Goal: Task Accomplishment & Management: Manage account settings

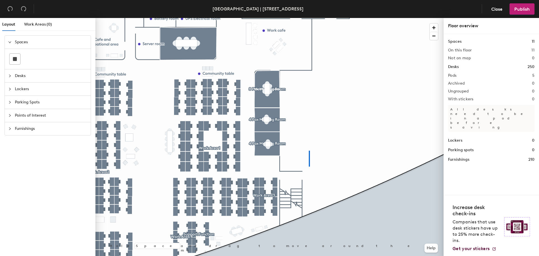
click at [309, 18] on div at bounding box center [270, 18] width 348 height 0
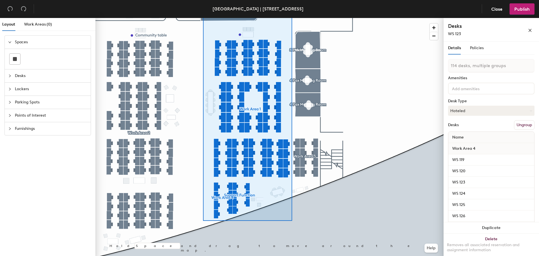
click at [516, 124] on button "Ungroup" at bounding box center [524, 125] width 21 height 10
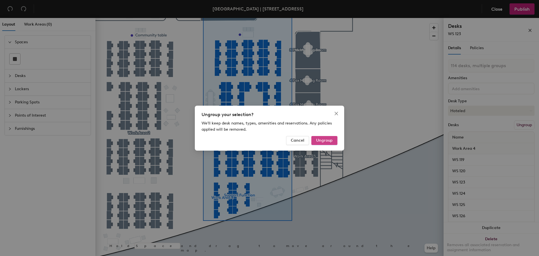
click at [329, 139] on span "Ungroup" at bounding box center [324, 140] width 17 height 5
type input "114 desks"
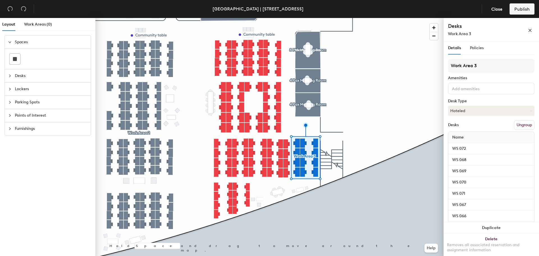
click at [522, 125] on button "Ungroup" at bounding box center [524, 125] width 21 height 10
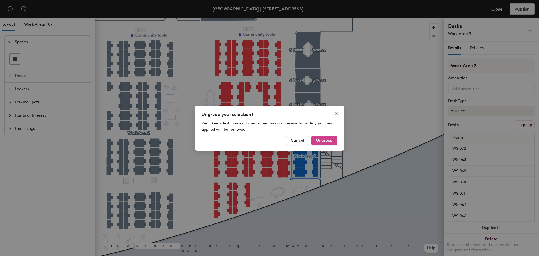
click at [330, 140] on span "Ungroup" at bounding box center [324, 140] width 17 height 5
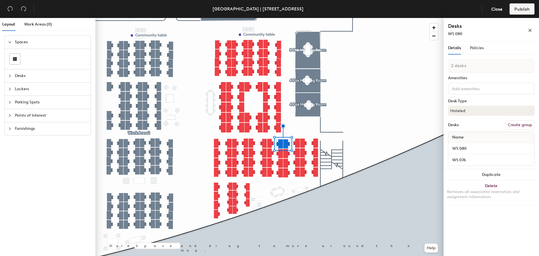
type input "3 desks"
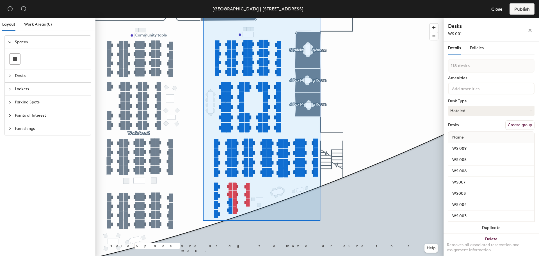
type input "119 desks"
click at [518, 123] on button "Create group" at bounding box center [520, 125] width 29 height 10
drag, startPoint x: 469, startPoint y: 66, endPoint x: 449, endPoint y: 65, distance: 20.6
click at [449, 65] on input "Pod 2" at bounding box center [491, 65] width 87 height 13
type input "LSC"
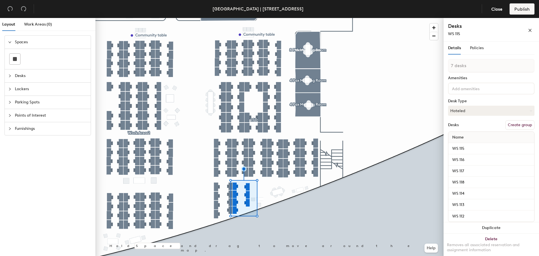
click at [515, 125] on button "Create group" at bounding box center [520, 125] width 29 height 10
drag, startPoint x: 469, startPoint y: 65, endPoint x: 452, endPoint y: 63, distance: 16.6
click at [452, 63] on input "Pod 3" at bounding box center [491, 65] width 87 height 13
type input "Support Function"
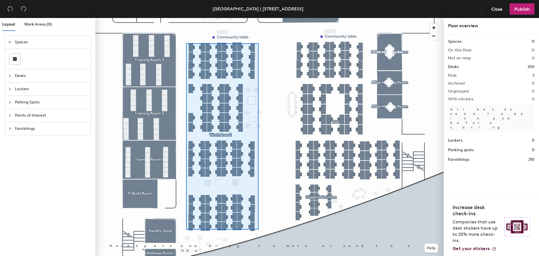
click at [186, 18] on div at bounding box center [270, 18] width 348 height 0
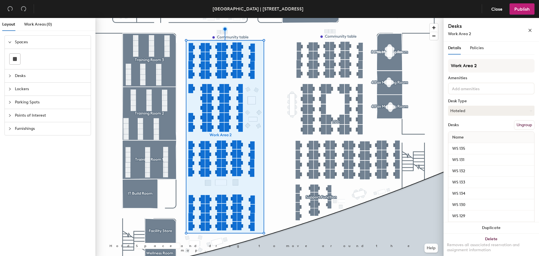
click at [523, 125] on button "Ungroup" at bounding box center [524, 125] width 21 height 10
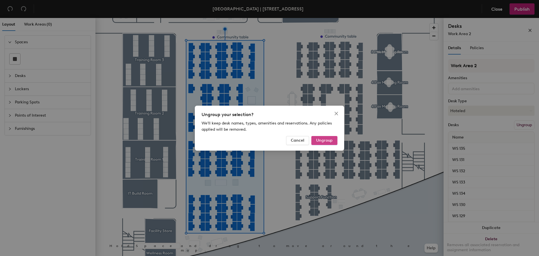
click at [321, 138] on span "Ungroup" at bounding box center [324, 140] width 17 height 5
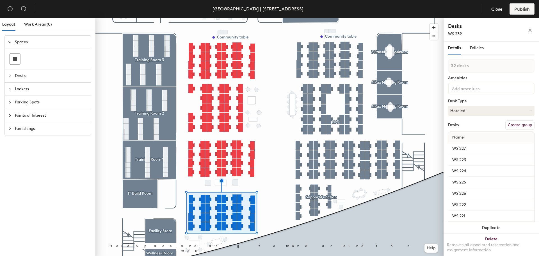
click at [514, 125] on button "Create group" at bounding box center [520, 125] width 29 height 10
drag, startPoint x: 467, startPoint y: 66, endPoint x: 448, endPoint y: 65, distance: 19.2
click at [448, 65] on div "Details Policies Pod 3 Amenities Desk Type Hoteled Desks Ungroup Name WS 227 WS…" at bounding box center [492, 150] width 96 height 217
type input "LCS"
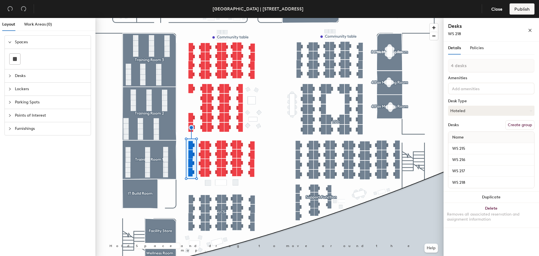
click at [517, 125] on button "Create group" at bounding box center [520, 125] width 29 height 10
drag, startPoint x: 468, startPoint y: 69, endPoint x: 447, endPoint y: 68, distance: 20.8
click at [447, 68] on div "Details Policies Pod 4 Amenities Desk Type Hoteled Desks Ungroup Name WS 215 WS…" at bounding box center [492, 150] width 96 height 217
type input "DM-PSS"
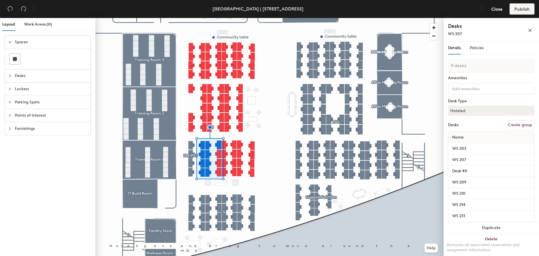
type input "10 desks"
click at [514, 124] on button "Create group" at bounding box center [520, 125] width 29 height 10
drag, startPoint x: 469, startPoint y: 63, endPoint x: 450, endPoint y: 63, distance: 19.7
click at [450, 63] on input "Pod 5" at bounding box center [491, 65] width 87 height 13
type input "DM"
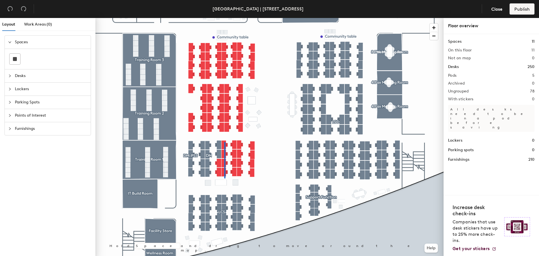
click at [224, 18] on div at bounding box center [270, 18] width 348 height 0
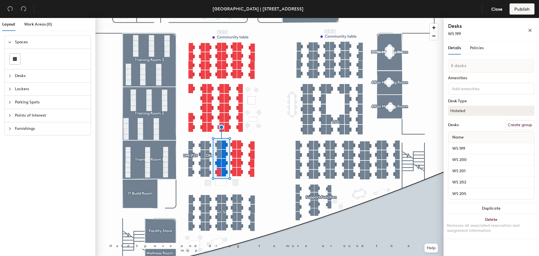
type input "6 desks"
click at [518, 123] on button "Create group" at bounding box center [520, 125] width 29 height 10
click at [442, 63] on div "Layout Work Areas (0) Spaces Desks Lockers Parking Spots Points of Interest Fur…" at bounding box center [269, 138] width 539 height 240
type input "Hotdesk"
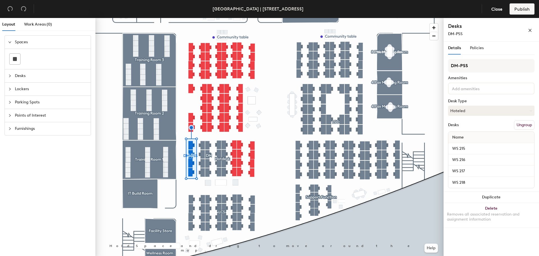
click at [524, 124] on button "Ungroup" at bounding box center [524, 125] width 21 height 10
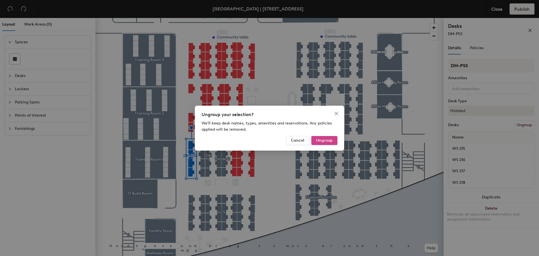
click at [329, 140] on span "Ungroup" at bounding box center [324, 140] width 17 height 5
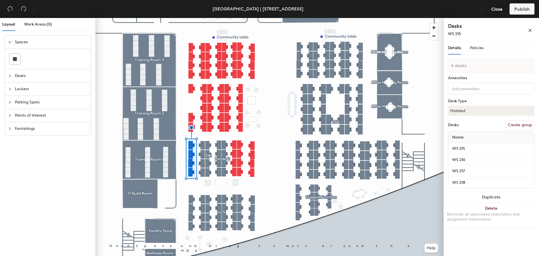
click at [518, 124] on button "Create group" at bounding box center [520, 125] width 29 height 10
drag, startPoint x: 467, startPoint y: 66, endPoint x: 448, endPoint y: 63, distance: 18.7
click at [448, 63] on input "Pod 6" at bounding box center [491, 65] width 87 height 13
type input "MSS"
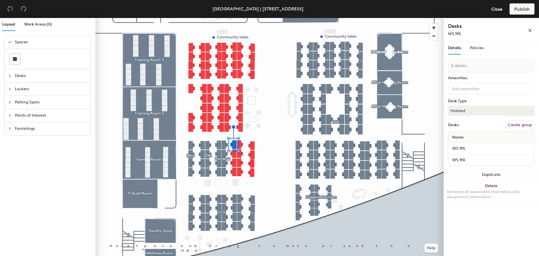
type input "3 desks"
click at [519, 125] on button "Create group" at bounding box center [520, 125] width 29 height 10
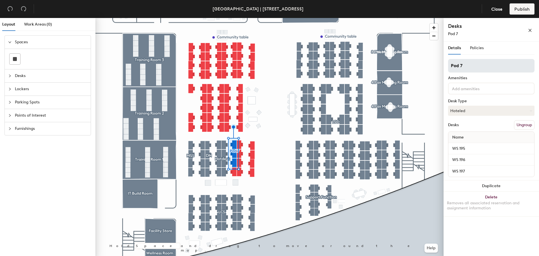
drag, startPoint x: 475, startPoint y: 66, endPoint x: 449, endPoint y: 65, distance: 25.6
click at [449, 65] on input "Pod 7" at bounding box center [491, 65] width 87 height 13
type input "DM-PSS"
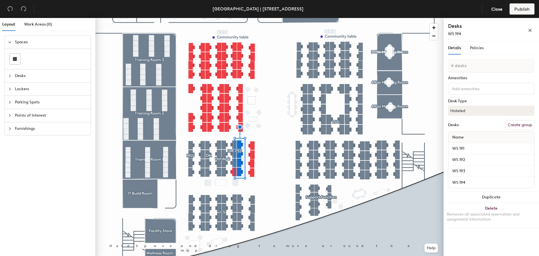
click at [517, 124] on button "Create group" at bounding box center [520, 125] width 29 height 10
drag, startPoint x: 466, startPoint y: 66, endPoint x: 450, endPoint y: 62, distance: 16.4
click at [450, 62] on input "Pod 8" at bounding box center [491, 65] width 87 height 13
type input "DS3-JNJ"
type input "5 desks"
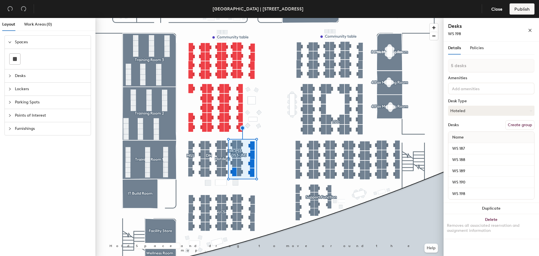
click at [525, 124] on button "Create group" at bounding box center [520, 125] width 29 height 10
drag, startPoint x: 472, startPoint y: 67, endPoint x: 444, endPoint y: 66, distance: 27.8
click at [444, 66] on div "Details Policies Pod 9 Amenities Desk Type Hoteled Desks Ungroup Name WS 187 WS…" at bounding box center [492, 150] width 96 height 217
type input "Hotdesk"
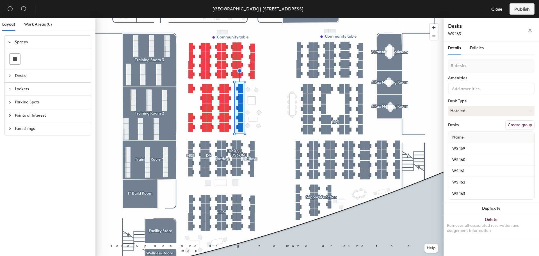
click at [516, 123] on button "Create group" at bounding box center [520, 125] width 29 height 10
drag, startPoint x: 469, startPoint y: 64, endPoint x: 449, endPoint y: 62, distance: 20.0
click at [449, 62] on input "Pod 10" at bounding box center [491, 65] width 87 height 13
type input "BIOS"
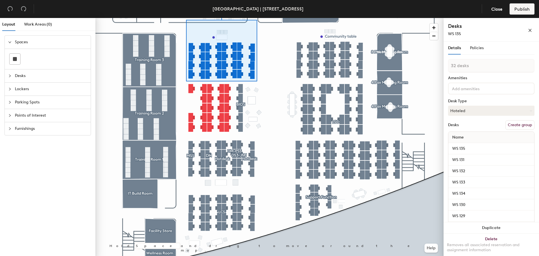
click at [515, 124] on button "Create group" at bounding box center [520, 125] width 29 height 10
drag, startPoint x: 468, startPoint y: 65, endPoint x: 451, endPoint y: 64, distance: 16.4
click at [451, 64] on input "Pod 11" at bounding box center [491, 65] width 87 height 13
type input "LCS"
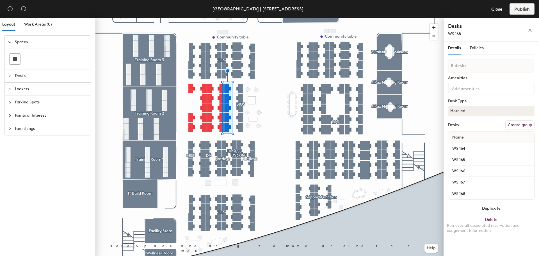
click at [523, 124] on button "Create group" at bounding box center [520, 125] width 29 height 10
drag, startPoint x: 470, startPoint y: 65, endPoint x: 450, endPoint y: 64, distance: 19.4
click at [450, 64] on input "Pod 12" at bounding box center [491, 65] width 87 height 13
type input "Hotdesk"
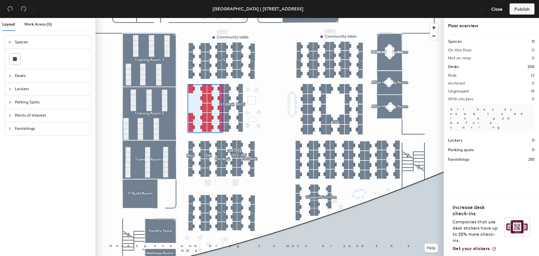
click at [188, 18] on div at bounding box center [270, 18] width 348 height 0
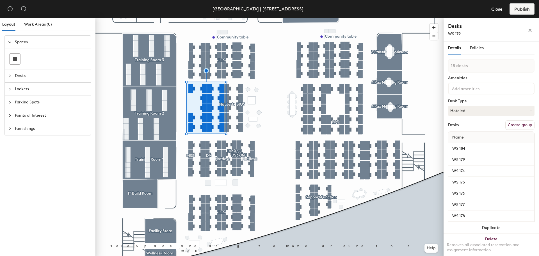
click at [517, 124] on button "Create group" at bounding box center [520, 125] width 29 height 10
drag, startPoint x: 466, startPoint y: 65, endPoint x: 445, endPoint y: 63, distance: 20.4
click at [445, 63] on div "Details Policies Pod 13 Amenities Desk Type Hoteled Desks Ungroup Name WS 184 W…" at bounding box center [492, 150] width 96 height 217
type input "LCS"
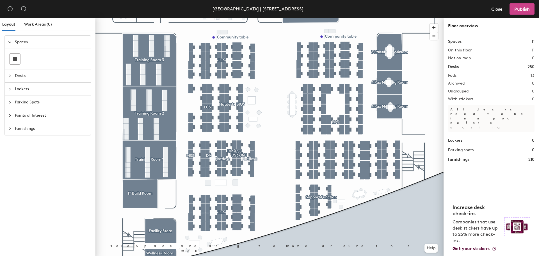
click at [521, 8] on span "Publish" at bounding box center [522, 8] width 15 height 5
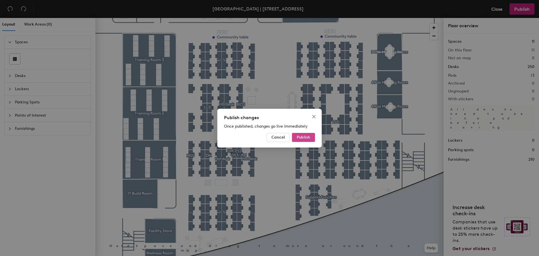
click at [303, 137] on span "Publish" at bounding box center [303, 137] width 13 height 5
